Goal: Information Seeking & Learning: Compare options

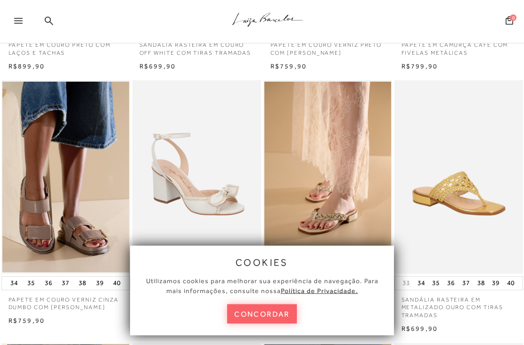
scroll to position [240, 0]
click at [253, 323] on button "concordar" at bounding box center [262, 313] width 70 height 19
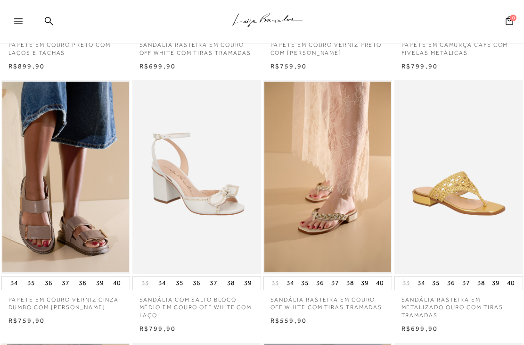
click at [69, 207] on img at bounding box center [66, 176] width 128 height 193
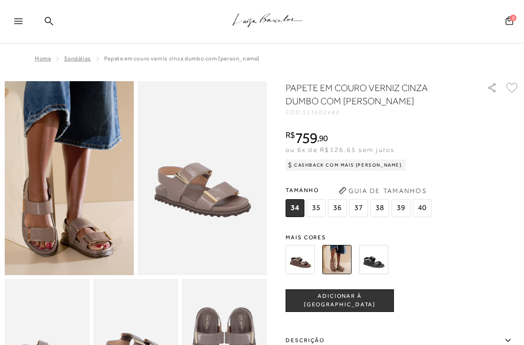
scroll to position [270, 0]
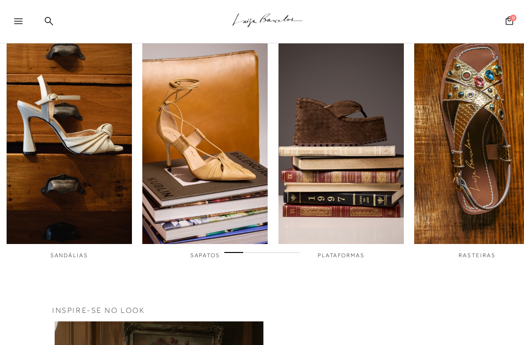
scroll to position [305, 0]
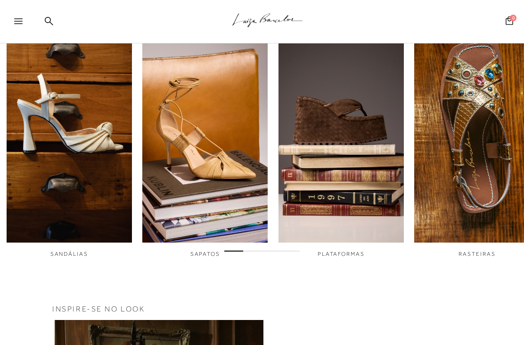
click at [35, 168] on img "1 / 6" at bounding box center [69, 125] width 125 height 235
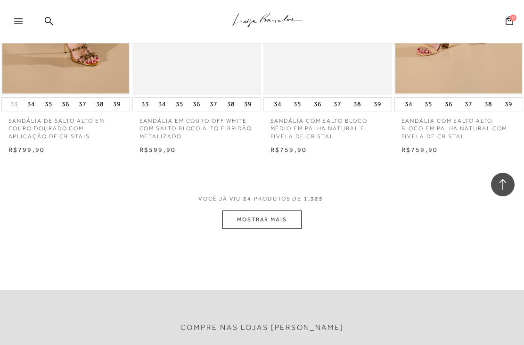
scroll to position [1466, 0]
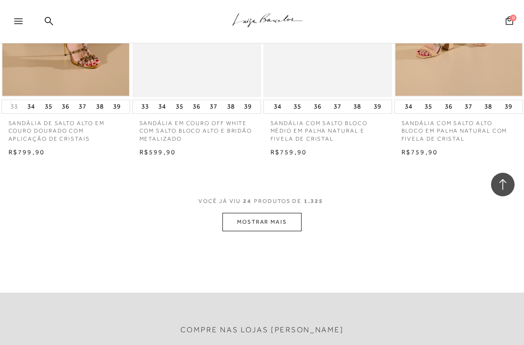
click at [240, 219] on button "MOSTRAR MAIS" at bounding box center [262, 222] width 79 height 18
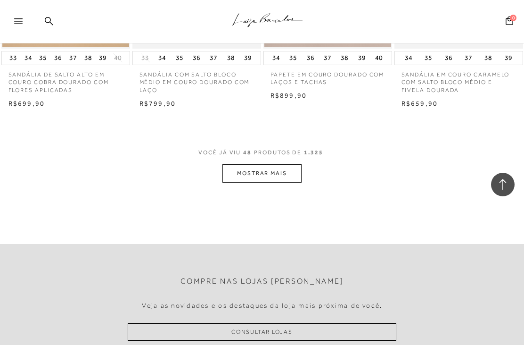
scroll to position [3088, 0]
click at [238, 165] on button "MOSTRAR MAIS" at bounding box center [262, 174] width 79 height 18
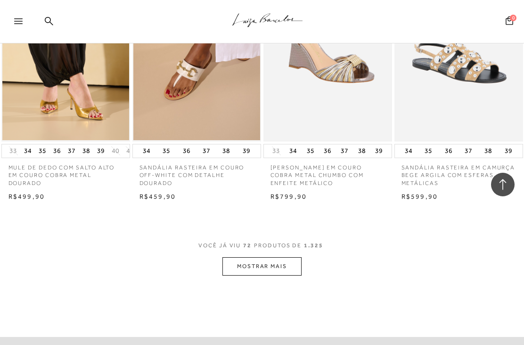
scroll to position [4564, 0]
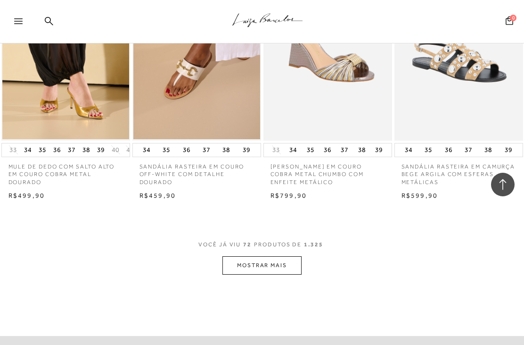
click at [245, 256] on button "MOSTRAR MAIS" at bounding box center [262, 265] width 79 height 18
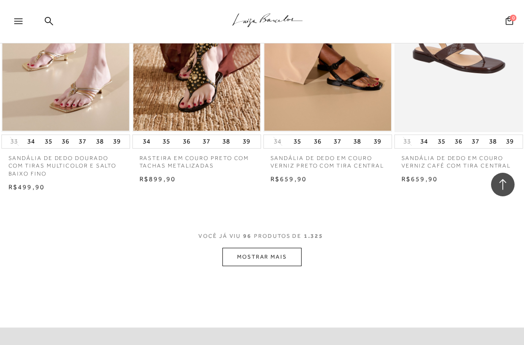
scroll to position [6147, 0]
click at [241, 247] on button "MOSTRAR MAIS" at bounding box center [262, 256] width 79 height 18
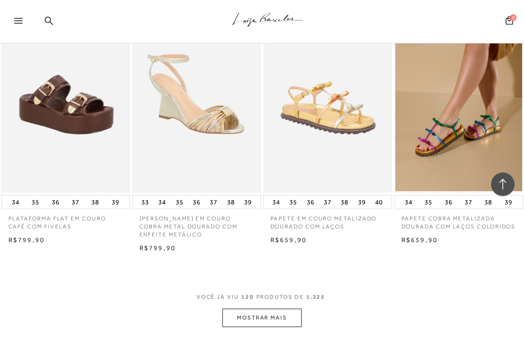
scroll to position [7671, 0]
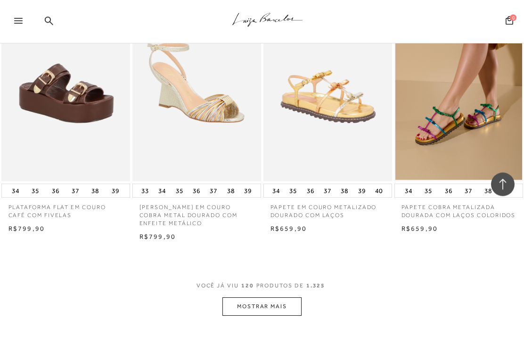
click at [246, 298] on button "MOSTRAR MAIS" at bounding box center [262, 307] width 79 height 18
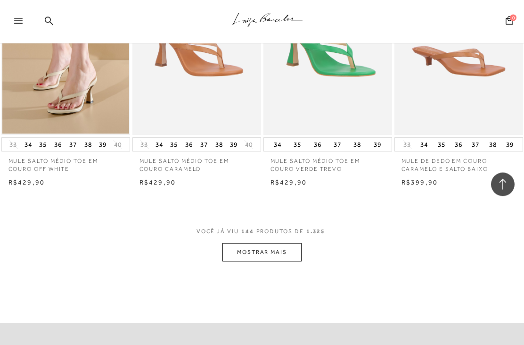
scroll to position [9268, 0]
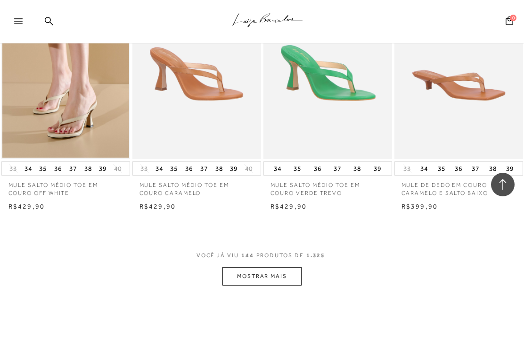
click at [235, 267] on button "MOSTRAR MAIS" at bounding box center [262, 276] width 79 height 18
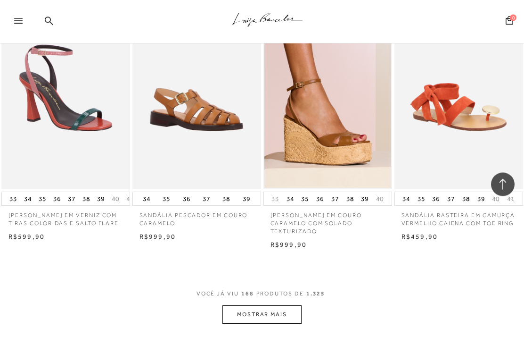
scroll to position [10796, 0]
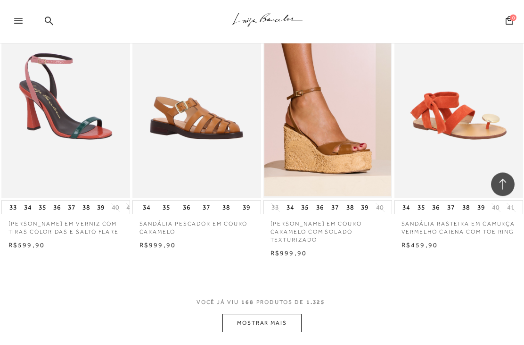
click at [249, 314] on button "MOSTRAR MAIS" at bounding box center [262, 323] width 79 height 18
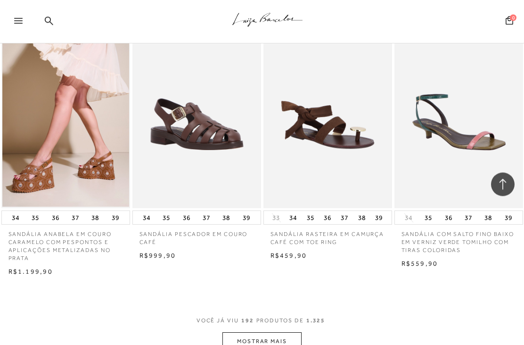
scroll to position [12363, 0]
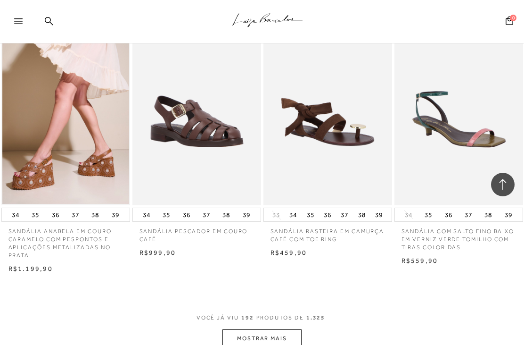
click at [223, 329] on button "MOSTRAR MAIS" at bounding box center [262, 338] width 79 height 18
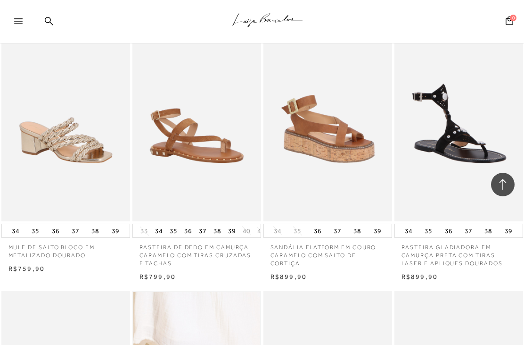
scroll to position [13750, 0]
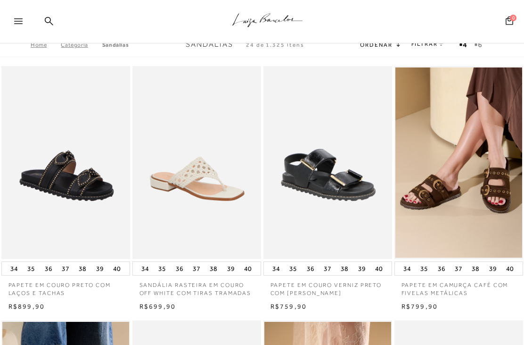
click at [71, 47] on link "Categoria" at bounding box center [81, 44] width 41 height 7
click at [73, 48] on link "Categoria" at bounding box center [81, 44] width 41 height 7
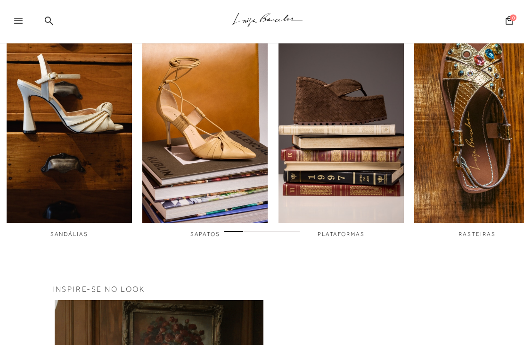
scroll to position [319, 0]
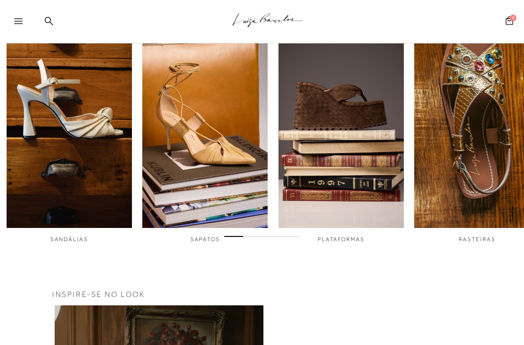
click at [192, 156] on img "2 / 6" at bounding box center [204, 110] width 125 height 235
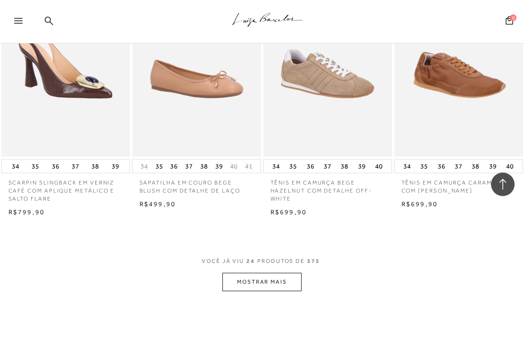
scroll to position [1414, 0]
click at [333, 279] on div "VOCÊ JÁ VIU 24 PRODUTOS DE 575 MOSTRAR MAIS" at bounding box center [262, 273] width 524 height 35
click at [262, 273] on button "MOSTRAR MAIS" at bounding box center [262, 282] width 79 height 18
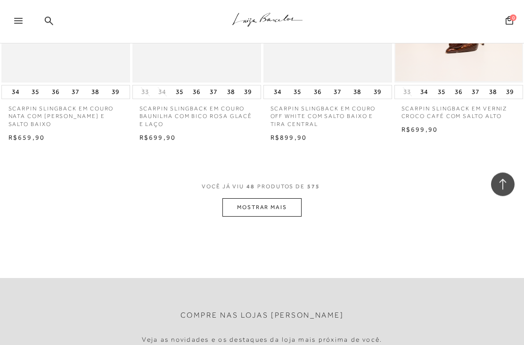
scroll to position [3053, 0]
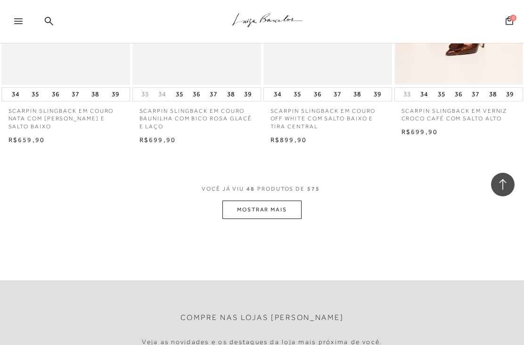
click at [249, 200] on button "MOSTRAR MAIS" at bounding box center [262, 209] width 79 height 18
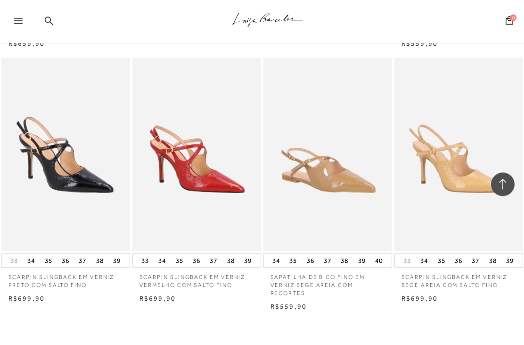
scroll to position [4469, 0]
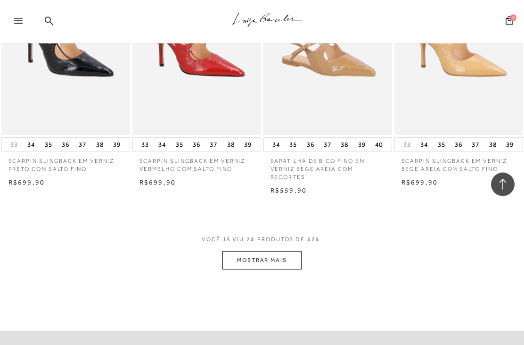
click at [249, 251] on button "MOSTRAR MAIS" at bounding box center [262, 260] width 79 height 18
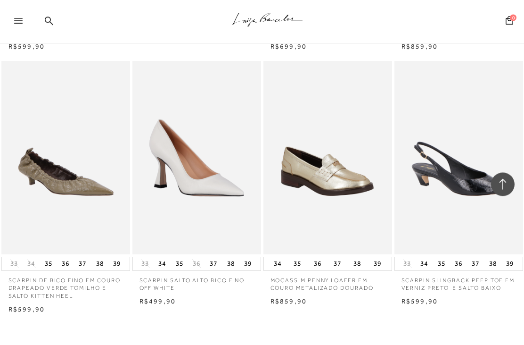
scroll to position [6025, 0]
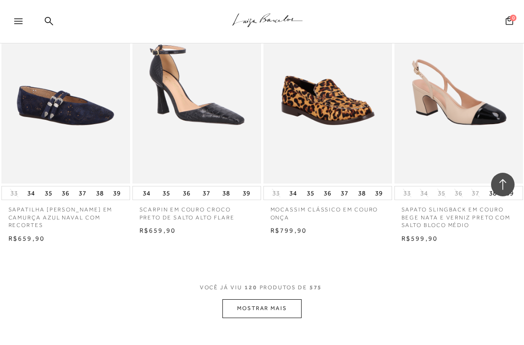
scroll to position [7651, 0]
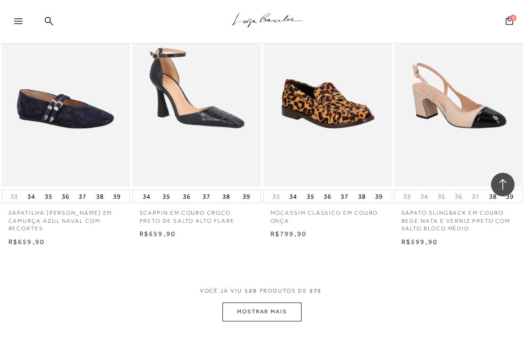
click at [233, 302] on button "MOSTRAR MAIS" at bounding box center [262, 311] width 79 height 18
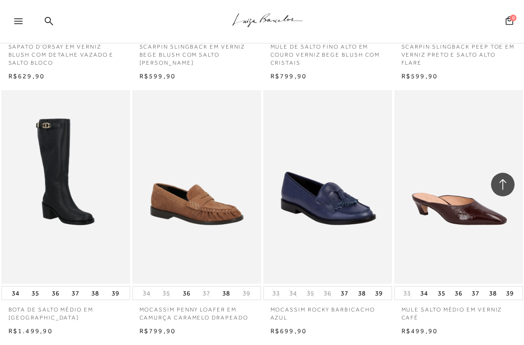
scroll to position [9149, 0]
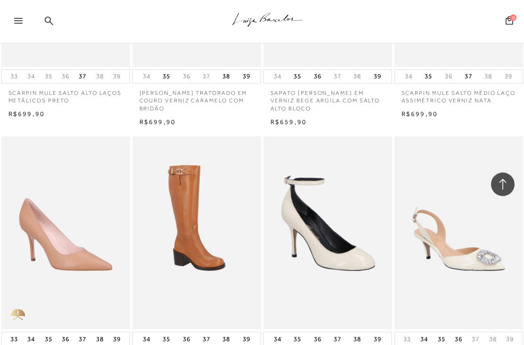
scroll to position [10128, 0]
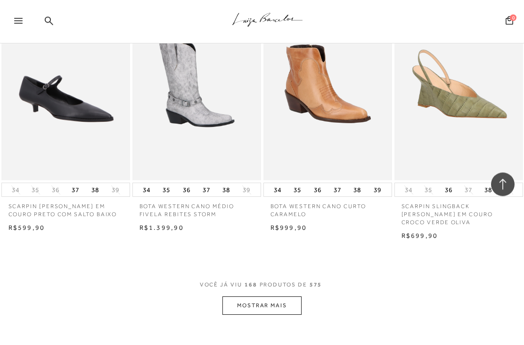
click at [245, 297] on button "MOSTRAR MAIS" at bounding box center [262, 306] width 79 height 18
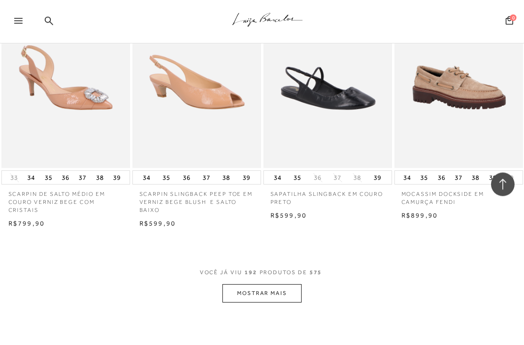
scroll to position [12379, 0]
click at [239, 284] on button "MOSTRAR MAIS" at bounding box center [262, 293] width 79 height 18
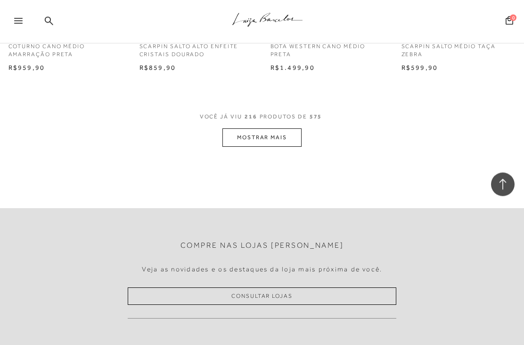
scroll to position [14122, 0]
